Goal: Task Accomplishment & Management: Manage account settings

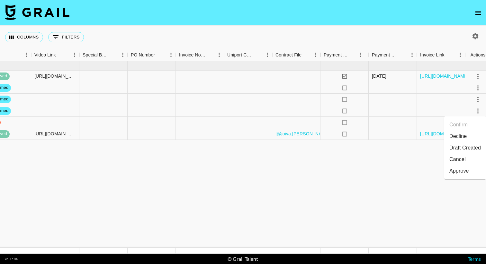
scroll to position [0, 581]
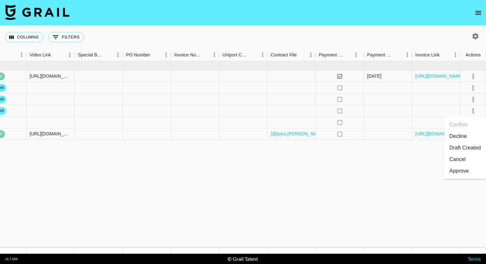
click at [467, 148] on li "Draft Created" at bounding box center [465, 148] width 42 height 12
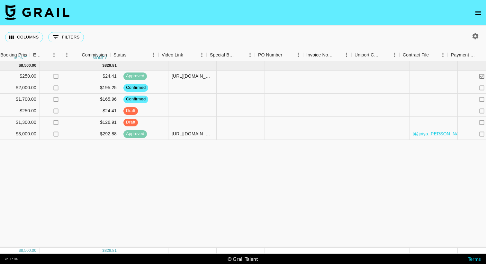
scroll to position [0, 421]
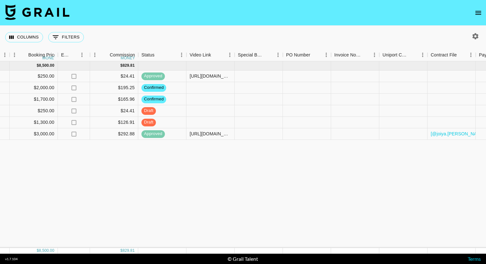
click at [248, 185] on div "Sep '25 ( 6 ) $ 8,500.00 $ 829.81 recqWW2lzYRuHHwAv joiya.lanae ariel.roache@gr…" at bounding box center [112, 154] width 1066 height 187
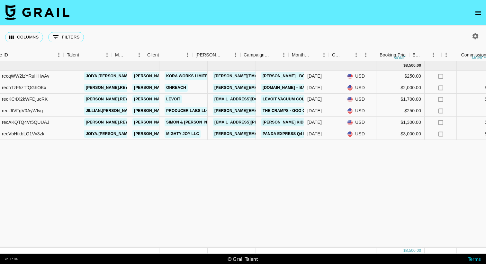
scroll to position [0, 71]
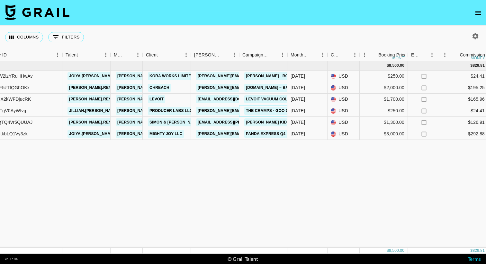
click at [278, 114] on link "The Cramps - Goo Goo Muck" at bounding box center [276, 111] width 65 height 8
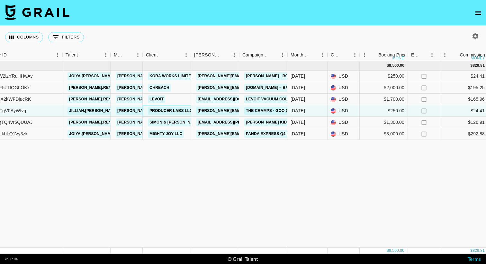
click at [176, 112] on link "Producer Labs LLC" at bounding box center [171, 111] width 46 height 8
